Goal: Information Seeking & Learning: Learn about a topic

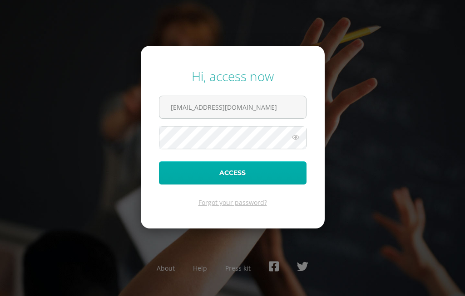
type input "2025037@fatima.edoo.gt"
click at [231, 180] on button "Access" at bounding box center [233, 173] width 148 height 23
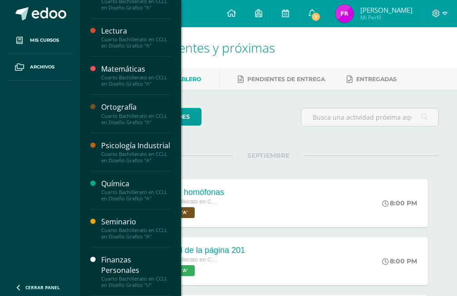
scroll to position [767, 0]
click at [116, 266] on div "Finanzas Personales" at bounding box center [135, 265] width 69 height 21
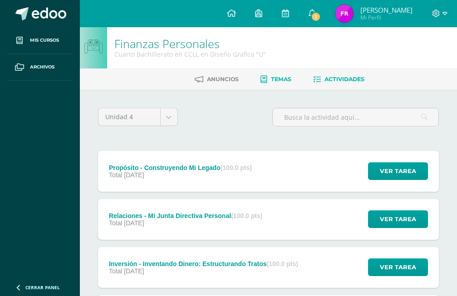
click at [270, 78] on link "Temas" at bounding box center [276, 79] width 31 height 15
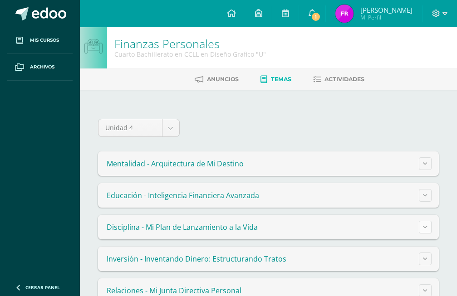
click at [429, 226] on button at bounding box center [425, 227] width 13 height 13
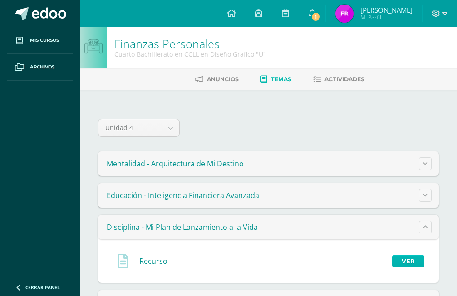
click at [413, 262] on link "Ver" at bounding box center [408, 262] width 32 height 12
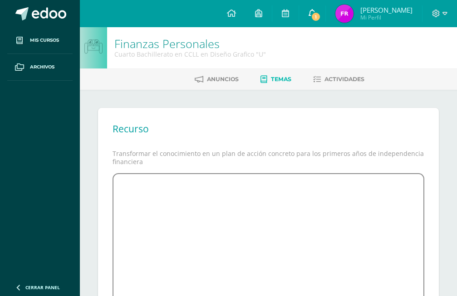
click at [320, 15] on span "1" at bounding box center [316, 17] width 10 height 10
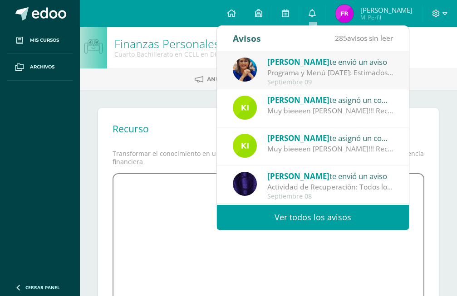
click at [423, 57] on div "Finanzas Personales Cuarto Bachillerato en CCLL en Diseño Grafico "U"" at bounding box center [268, 47] width 377 height 41
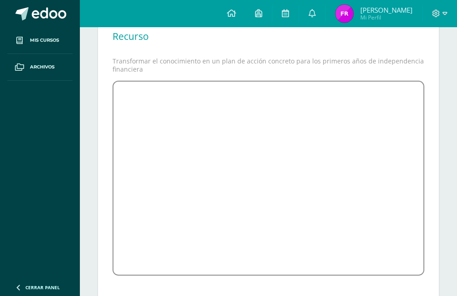
scroll to position [113, 0]
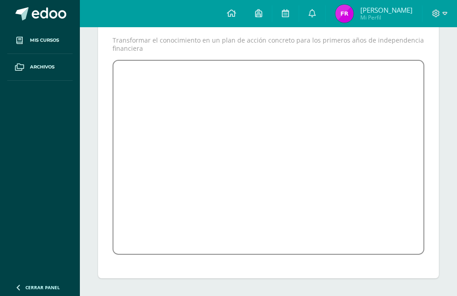
click at [290, 162] on iframe at bounding box center [269, 157] width 312 height 195
click at [324, 166] on iframe at bounding box center [269, 157] width 312 height 195
click at [197, 165] on iframe at bounding box center [269, 157] width 312 height 195
click at [194, 196] on iframe at bounding box center [269, 157] width 312 height 195
click at [136, 176] on iframe at bounding box center [269, 157] width 312 height 195
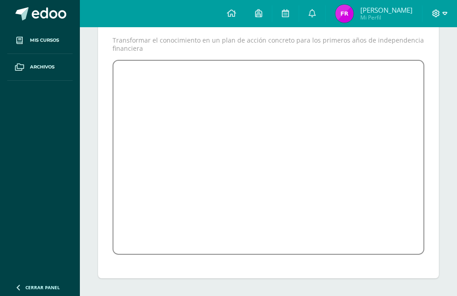
click at [436, 9] on div at bounding box center [440, 13] width 34 height 27
click at [436, 14] on icon at bounding box center [436, 14] width 8 height 8
click at [418, 62] on span "Cerrar sesión" at bounding box center [416, 61] width 41 height 9
